Goal: Information Seeking & Learning: Learn about a topic

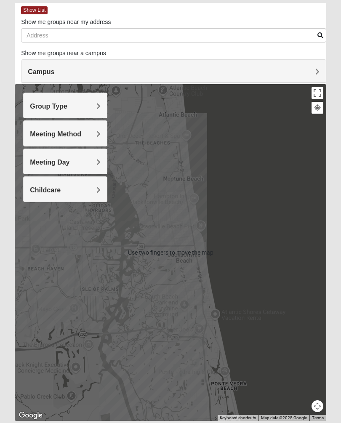
scroll to position [40, 0]
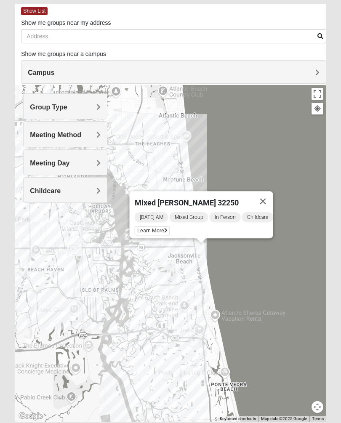
click at [153, 218] on div "[DATE] AM Mixed Group In Person Childcare Learn More" at bounding box center [204, 224] width 139 height 27
click at [151, 228] on span "Learn More" at bounding box center [152, 231] width 35 height 9
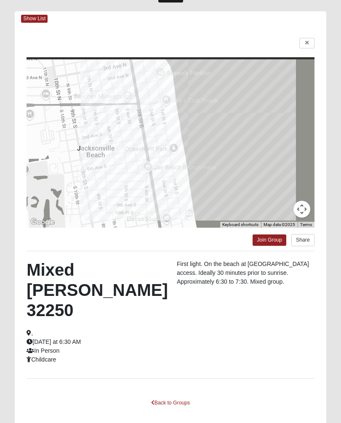
scroll to position [32, 0]
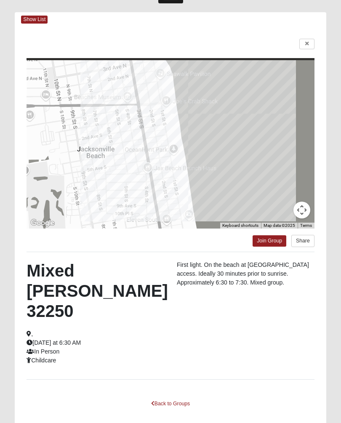
click at [313, 41] on link at bounding box center [306, 44] width 15 height 11
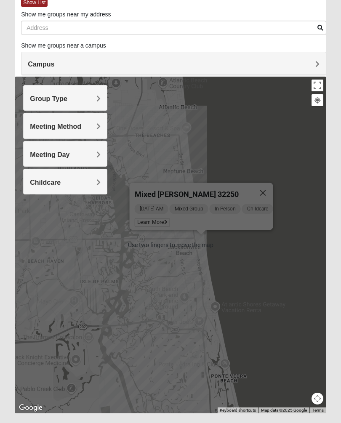
scroll to position [48, 0]
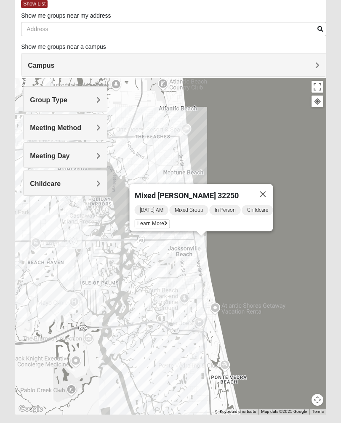
click at [277, 182] on div "Mixed [PERSON_NAME] 32250 [DATE] AM Mixed Group In Person Childcare Learn More" at bounding box center [171, 246] width 312 height 337
click at [268, 195] on button "Close" at bounding box center [263, 194] width 20 height 20
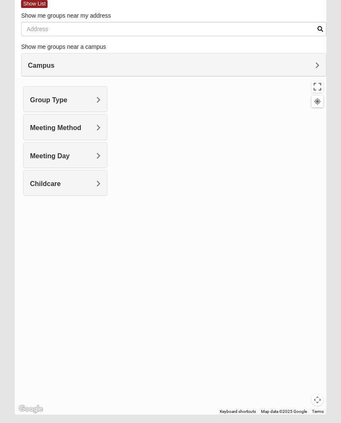
click at [182, 347] on div at bounding box center [171, 246] width 312 height 337
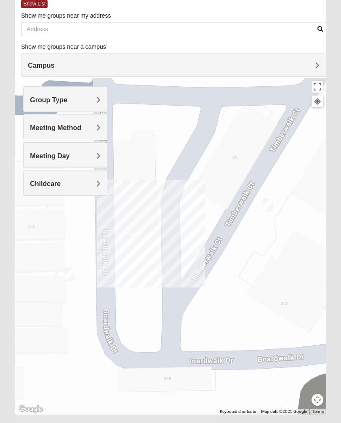
click at [61, 232] on div at bounding box center [171, 246] width 312 height 337
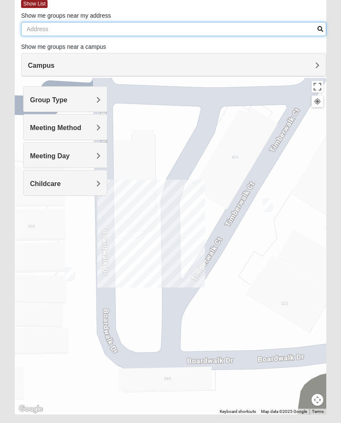
click at [85, 27] on input "Show me groups near my address" at bounding box center [173, 29] width 305 height 14
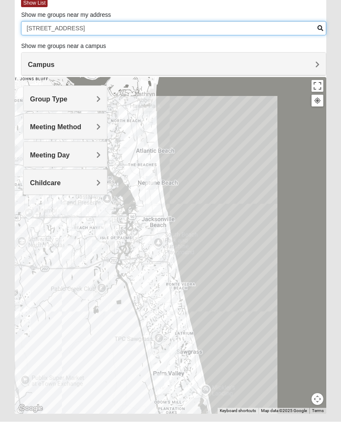
scroll to position [44, 0]
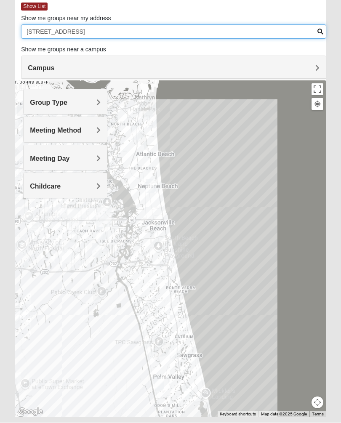
type input "[STREET_ADDRESS]"
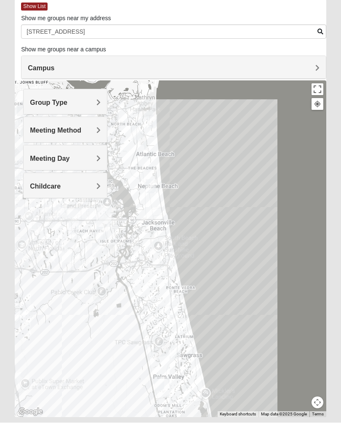
click at [307, 75] on div "Campus" at bounding box center [173, 68] width 304 height 23
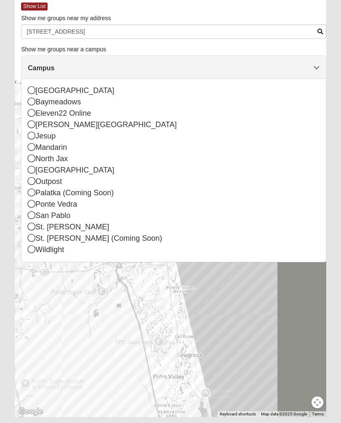
click at [40, 216] on div "San Pablo" at bounding box center [174, 215] width 292 height 11
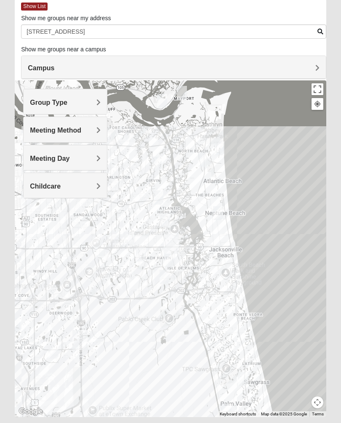
click at [226, 305] on div at bounding box center [171, 248] width 312 height 337
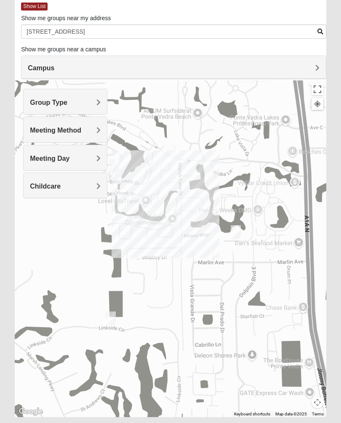
click at [95, 111] on div "Group Type" at bounding box center [65, 101] width 83 height 25
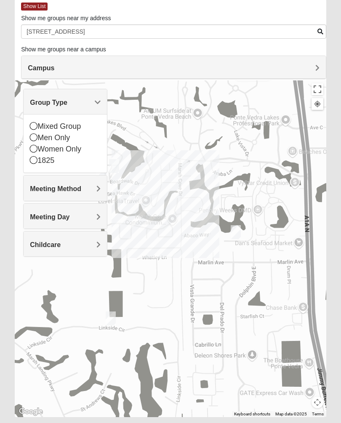
click at [37, 141] on icon at bounding box center [34, 137] width 8 height 8
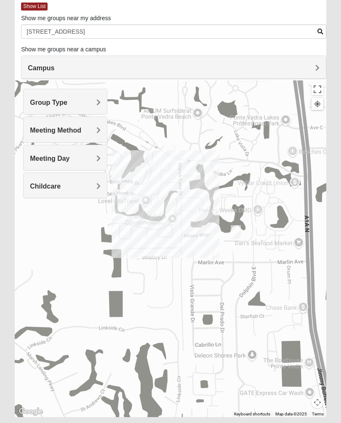
click at [92, 130] on h4 "Meeting Method" at bounding box center [65, 130] width 71 height 8
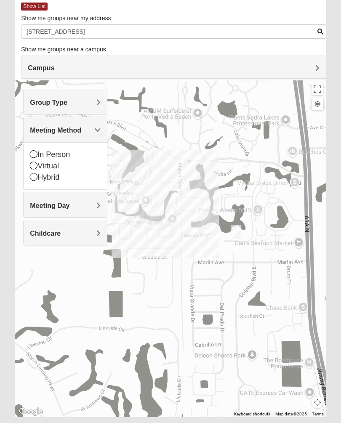
click at [36, 167] on icon at bounding box center [34, 166] width 8 height 8
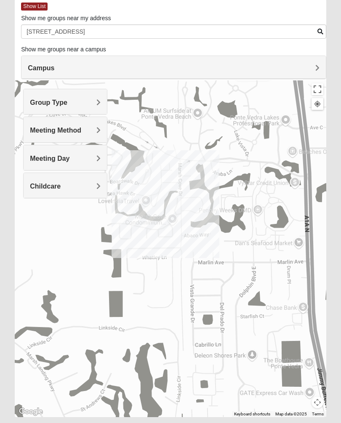
click at [69, 156] on span "Meeting Day" at bounding box center [50, 158] width 40 height 7
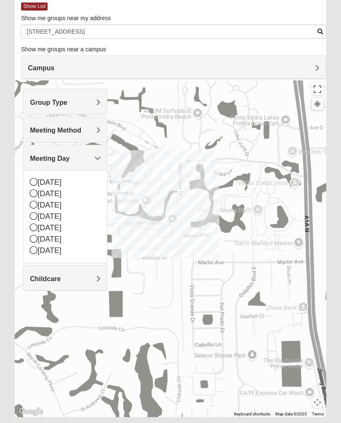
click at [40, 214] on div "[DATE]" at bounding box center [65, 216] width 71 height 11
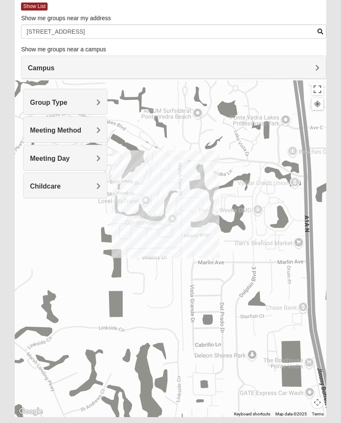
click at [88, 183] on h4 "Childcare" at bounding box center [65, 186] width 71 height 8
click at [40, 225] on div "No" at bounding box center [65, 221] width 71 height 11
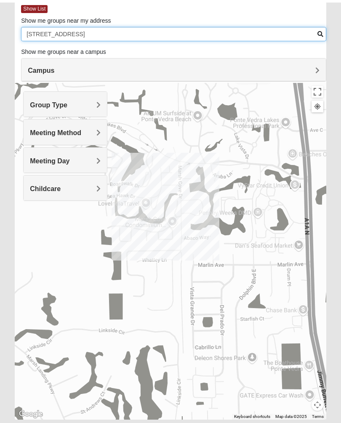
click at [310, 33] on input "[STREET_ADDRESS]" at bounding box center [173, 31] width 305 height 14
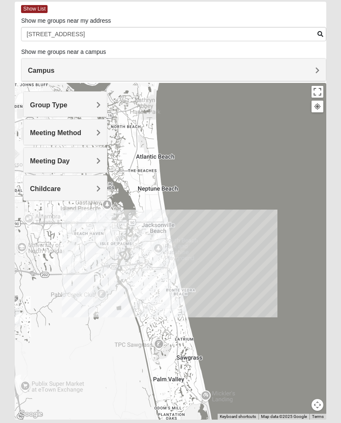
click at [173, 241] on div at bounding box center [171, 251] width 312 height 337
click at [175, 240] on div at bounding box center [171, 251] width 312 height 337
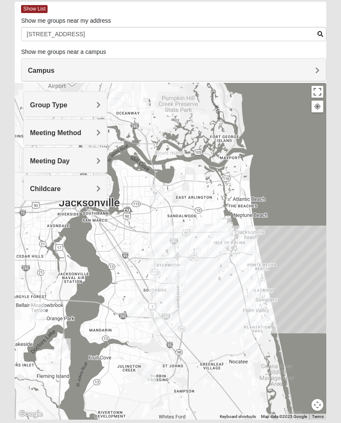
click at [88, 108] on h4 "Group Type" at bounding box center [65, 105] width 71 height 8
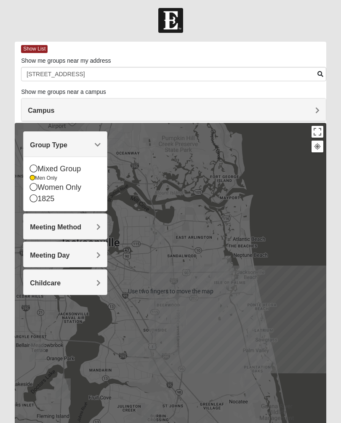
scroll to position [0, 0]
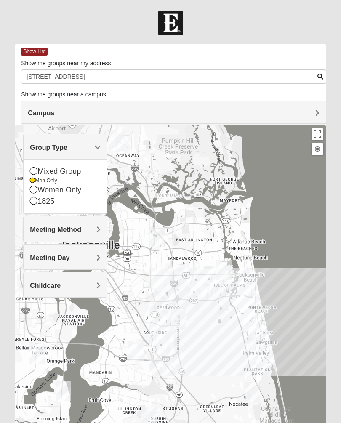
click at [95, 257] on h4 "Meeting Day" at bounding box center [65, 258] width 71 height 8
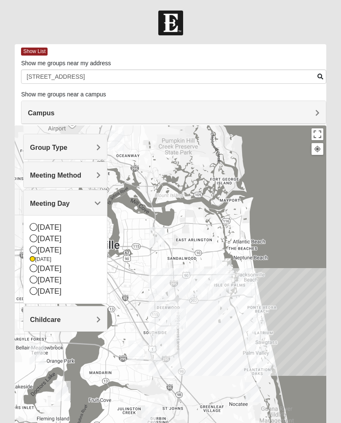
click at [39, 248] on div "[DATE]" at bounding box center [65, 250] width 71 height 11
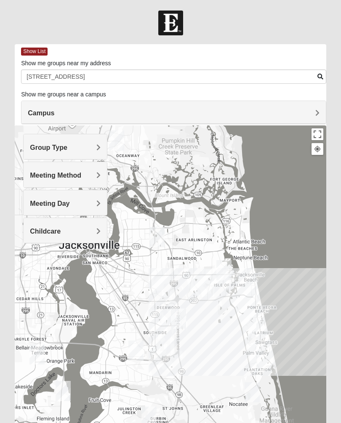
click at [83, 147] on h4 "Group Type" at bounding box center [65, 148] width 71 height 8
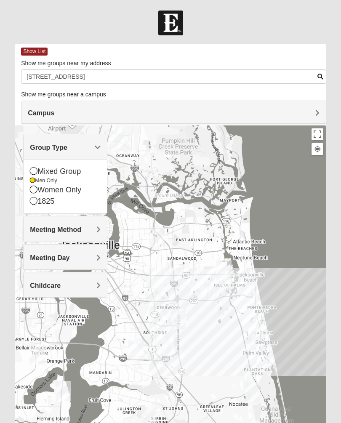
click at [40, 173] on div "Mixed Group" at bounding box center [65, 171] width 71 height 11
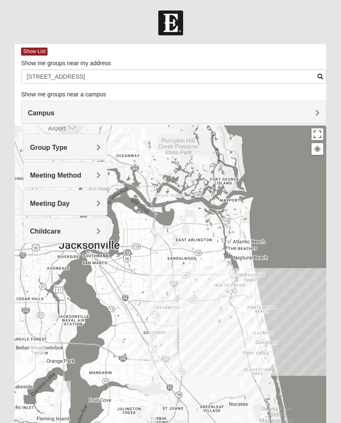
click at [87, 179] on div "Meeting Method" at bounding box center [65, 174] width 83 height 25
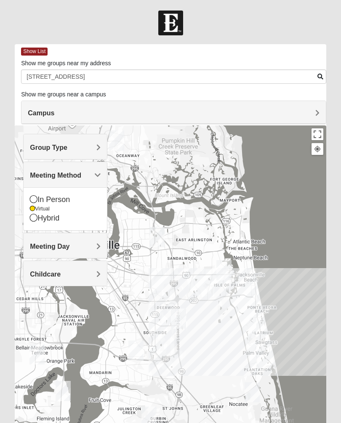
click at [85, 174] on h4 "Meeting Method" at bounding box center [65, 175] width 71 height 8
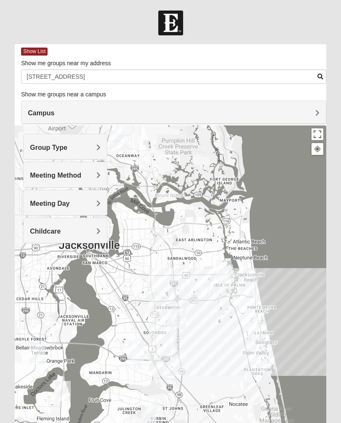
click at [85, 147] on h4 "Group Type" at bounding box center [65, 148] width 71 height 8
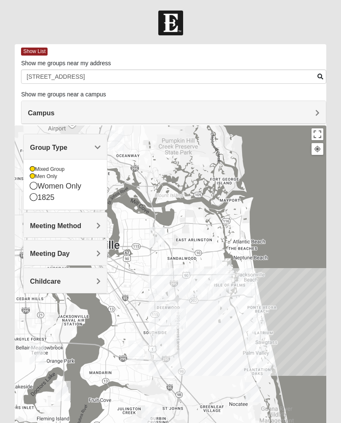
click at [83, 226] on h4 "Meeting Method" at bounding box center [65, 226] width 71 height 8
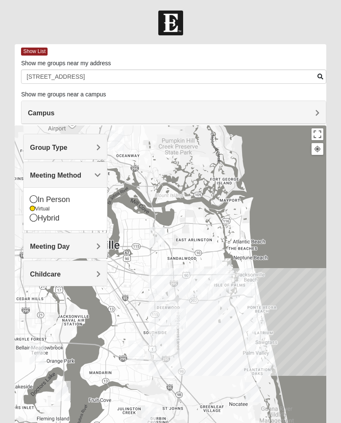
click at [78, 246] on h4 "Meeting Day" at bounding box center [65, 247] width 71 height 8
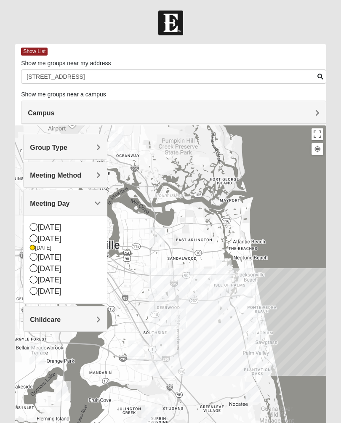
click at [38, 256] on div "[DATE]" at bounding box center [65, 257] width 71 height 11
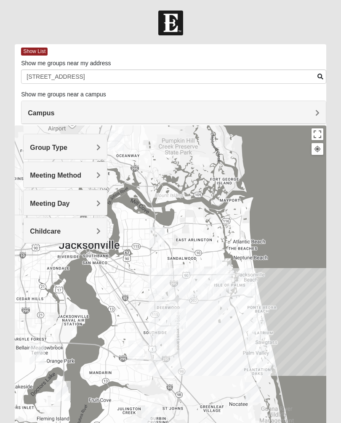
click at [85, 200] on h4 "Meeting Day" at bounding box center [65, 204] width 71 height 8
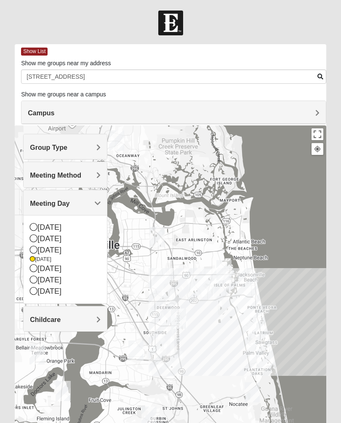
click at [104, 200] on div "Meeting Day" at bounding box center [65, 202] width 83 height 25
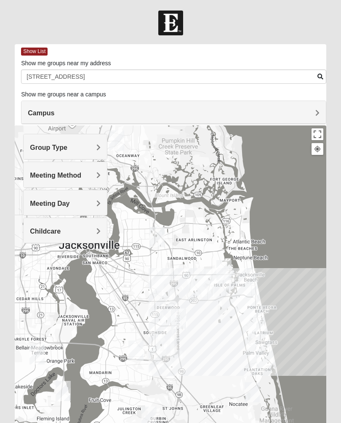
click at [69, 201] on span "Meeting Day" at bounding box center [50, 203] width 40 height 7
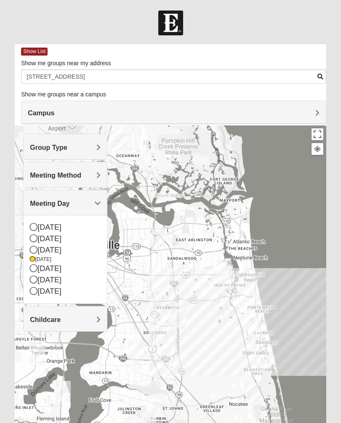
click at [38, 248] on div "[DATE]" at bounding box center [65, 250] width 71 height 11
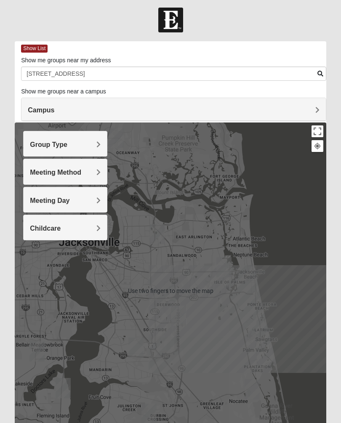
scroll to position [2, 0]
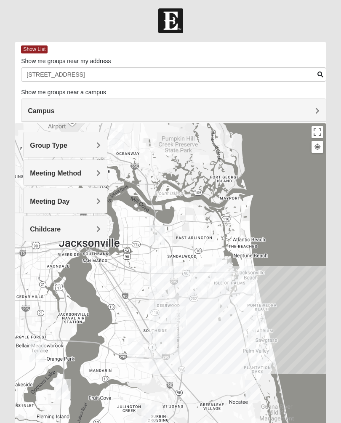
click at [79, 62] on label "Show me groups near my address" at bounding box center [66, 61] width 90 height 8
click at [79, 67] on input "[STREET_ADDRESS]" at bounding box center [173, 74] width 305 height 14
click at [63, 48] on div "Show List" at bounding box center [173, 49] width 305 height 15
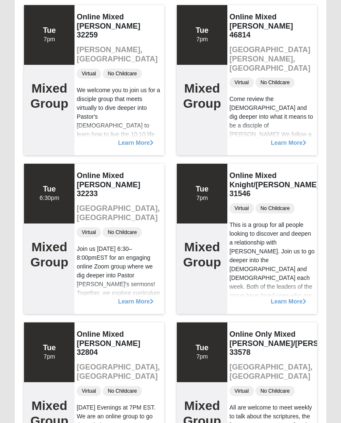
scroll to position [97, 0]
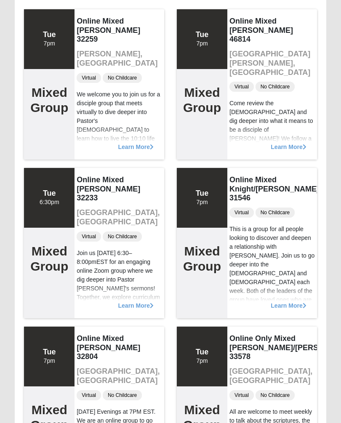
click at [288, 302] on span "Learn More" at bounding box center [288, 302] width 35 height 0
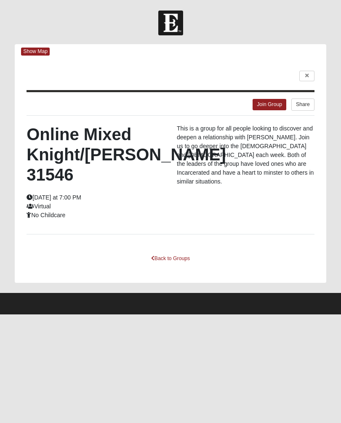
click at [291, 315] on html "Log In Find A Group Error Show Map Loading Groups" at bounding box center [170, 157] width 341 height 315
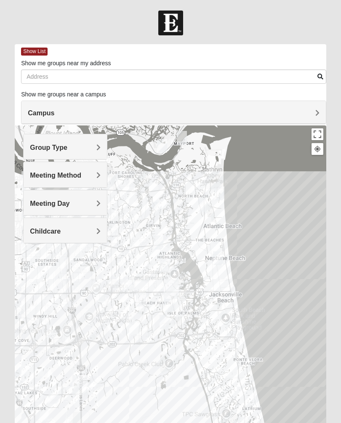
click at [69, 146] on h4 "Group Type" at bounding box center [65, 148] width 71 height 8
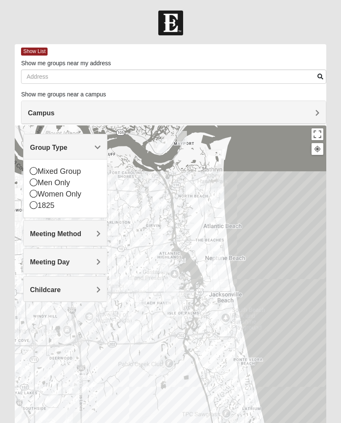
click at [40, 172] on div "Mixed Group" at bounding box center [65, 171] width 71 height 11
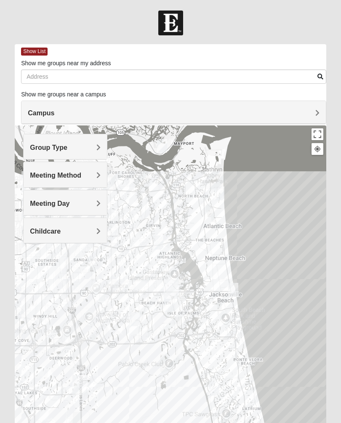
click at [83, 177] on h4 "Meeting Method" at bounding box center [65, 175] width 71 height 8
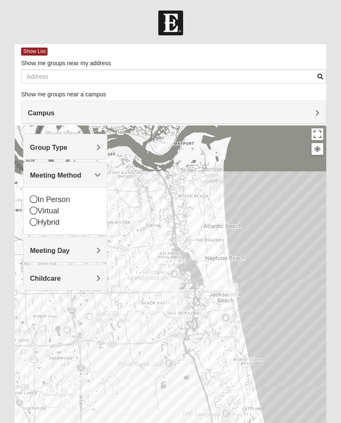
click at [37, 213] on icon at bounding box center [34, 211] width 8 height 8
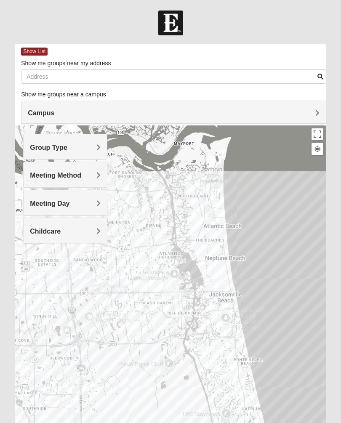
click at [88, 209] on div "Meeting Day" at bounding box center [65, 202] width 83 height 25
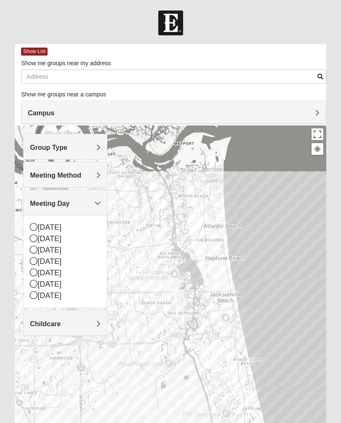
click at [40, 249] on div "[DATE]" at bounding box center [65, 250] width 71 height 11
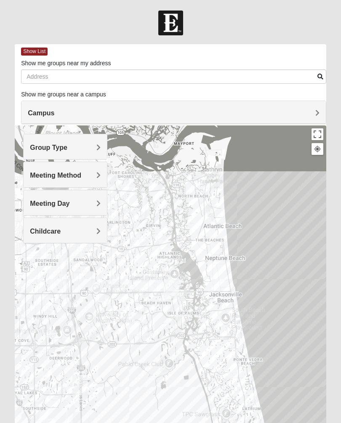
click at [94, 230] on h4 "Childcare" at bounding box center [65, 231] width 71 height 8
click at [40, 265] on div "No" at bounding box center [65, 266] width 71 height 11
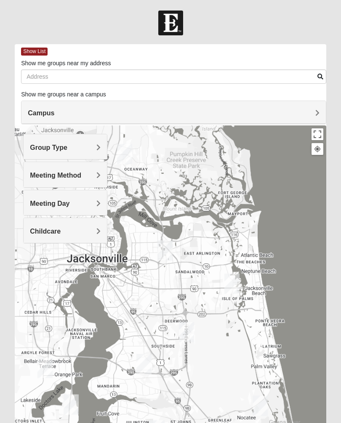
click at [95, 175] on h4 "Meeting Method" at bounding box center [65, 175] width 71 height 8
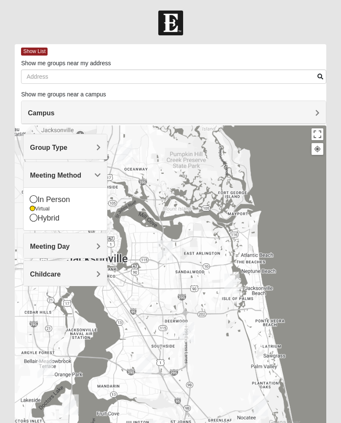
click at [31, 200] on icon at bounding box center [34, 199] width 8 height 8
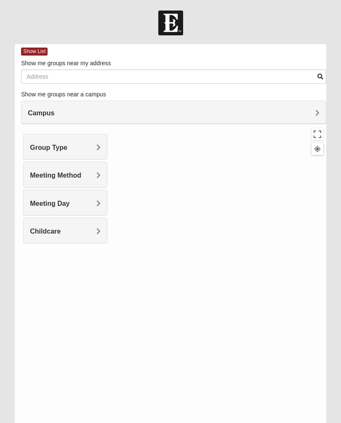
click at [269, 307] on div at bounding box center [171, 293] width 312 height 337
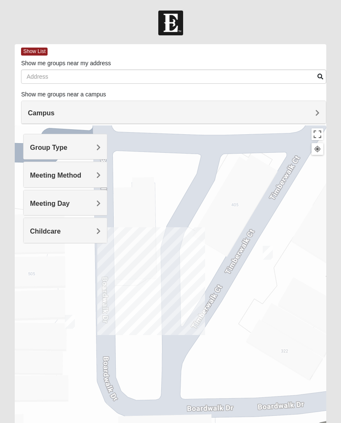
click at [288, 241] on div at bounding box center [171, 293] width 312 height 337
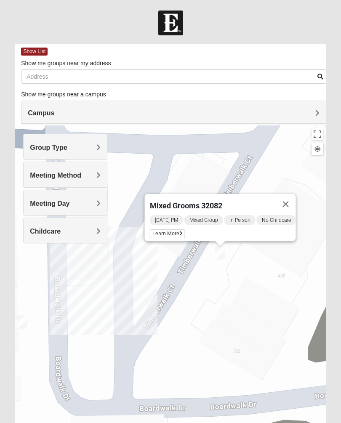
click at [169, 225] on span "Tuesday PM" at bounding box center [166, 220] width 33 height 10
click at [171, 231] on span "Learn More" at bounding box center [167, 234] width 35 height 9
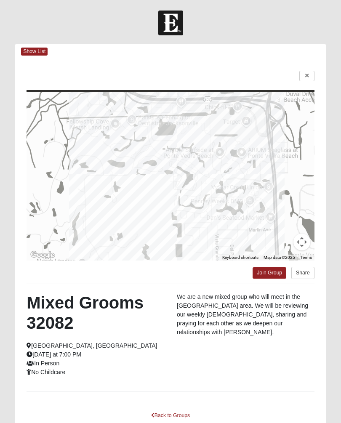
click at [296, 181] on div at bounding box center [171, 176] width 288 height 168
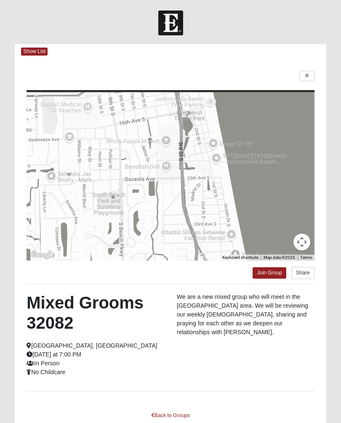
click at [179, 406] on div "To navigate the map with touch gestures double-tap and hold your finger on the …" at bounding box center [171, 249] width 312 height 381
click at [176, 416] on link "Back to Groups" at bounding box center [171, 415] width 50 height 13
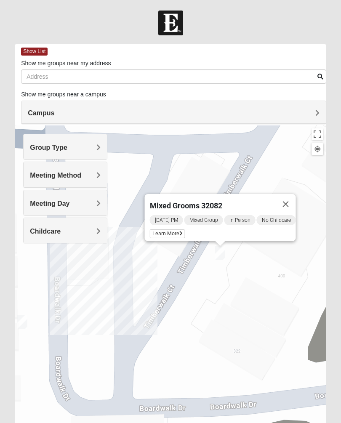
click at [174, 219] on span "Tuesday PM" at bounding box center [166, 220] width 33 height 10
click at [165, 219] on span "Tuesday PM" at bounding box center [166, 220] width 33 height 10
click at [80, 203] on h4 "Meeting Day" at bounding box center [65, 204] width 71 height 8
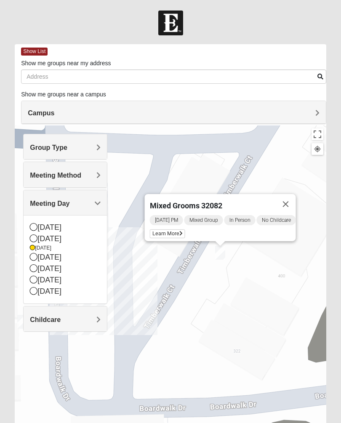
click at [38, 261] on div "[DATE]" at bounding box center [65, 257] width 71 height 11
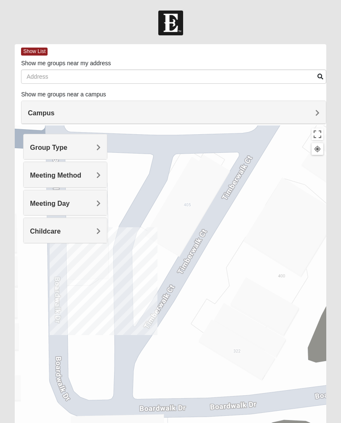
click at [85, 200] on h4 "Meeting Day" at bounding box center [65, 204] width 71 height 8
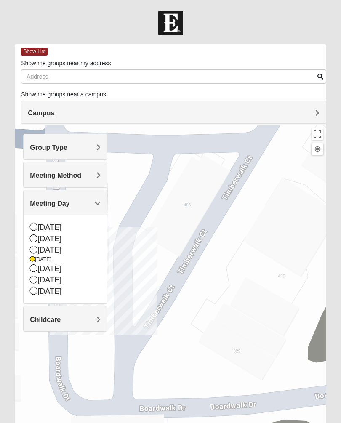
click at [39, 267] on div "[DATE]" at bounding box center [65, 268] width 71 height 11
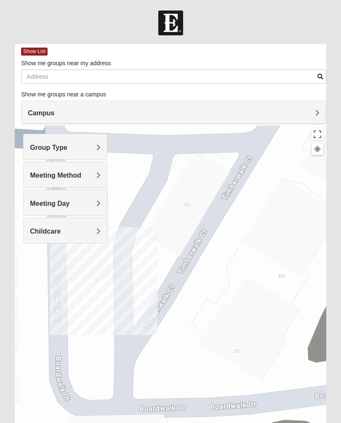
click at [46, 200] on span "Meeting Day" at bounding box center [50, 203] width 40 height 7
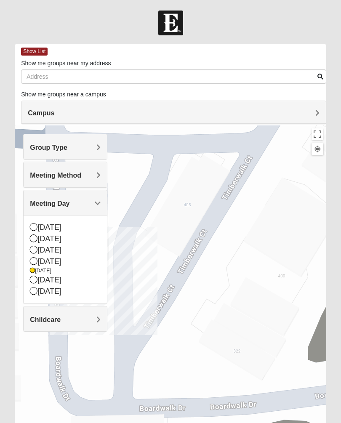
click at [37, 263] on div "[DATE]" at bounding box center [65, 261] width 71 height 11
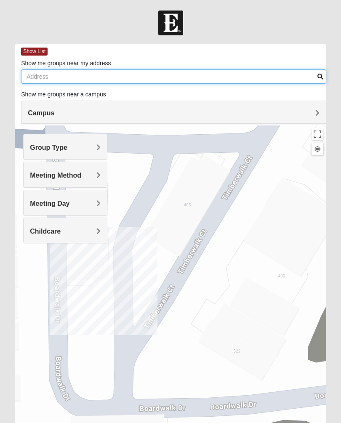
click at [180, 75] on input "Show me groups near my address" at bounding box center [173, 76] width 305 height 14
click at [203, 74] on input "Show me groups near my address" at bounding box center [173, 76] width 305 height 14
type input "1"
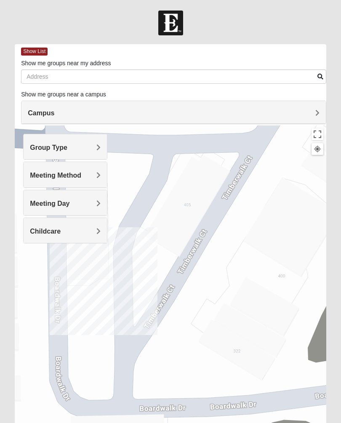
click at [42, 55] on span "Show List" at bounding box center [34, 52] width 27 height 8
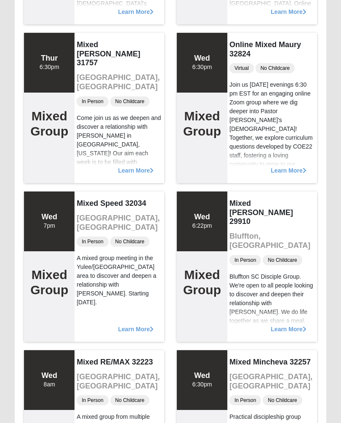
scroll to position [1340, 0]
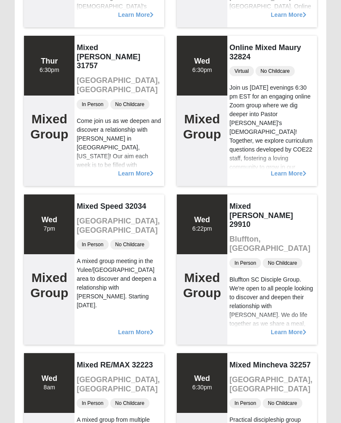
click at [289, 328] on span "Learn More" at bounding box center [288, 328] width 35 height 0
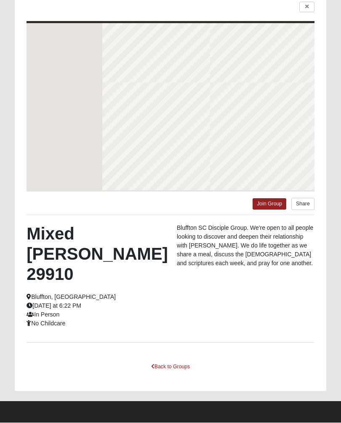
scroll to position [48, 0]
